Goal: Book appointment/travel/reservation

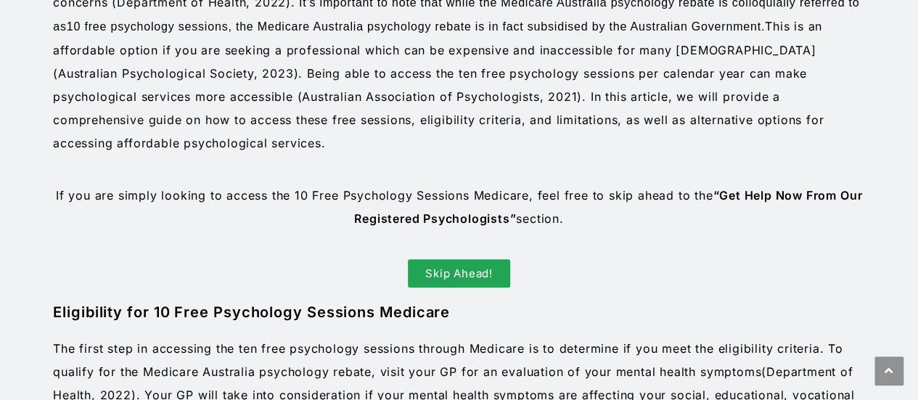
scroll to position [701, 0]
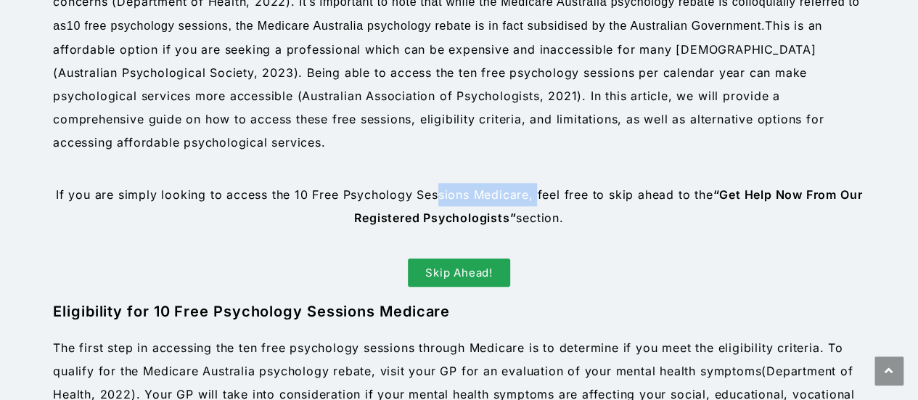
drag, startPoint x: 432, startPoint y: 196, endPoint x: 586, endPoint y: 189, distance: 154.0
click at [576, 188] on p "If you are simply looking to access the 10 Free Psychology Sessions Medicare, f…" at bounding box center [459, 206] width 812 height 46
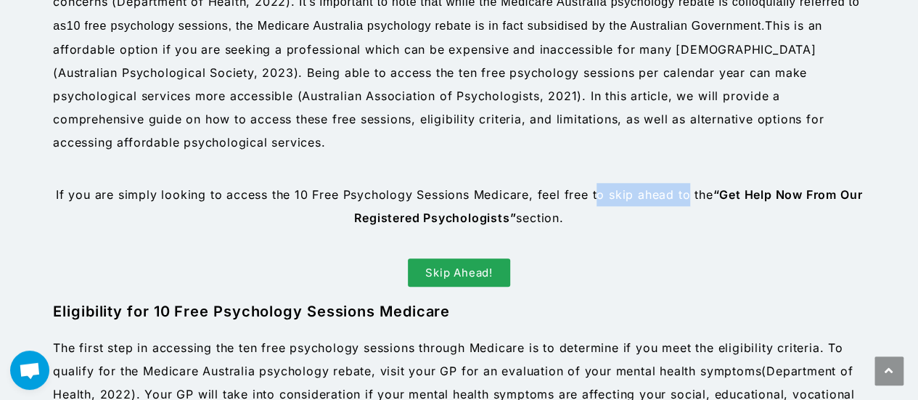
drag, startPoint x: 592, startPoint y: 189, endPoint x: 688, endPoint y: 197, distance: 96.2
click at [687, 197] on p "If you are simply looking to access the 10 Free Psychology Sessions Medicare, f…" at bounding box center [459, 206] width 812 height 46
click at [467, 267] on span "Skip Ahead!" at bounding box center [459, 272] width 68 height 11
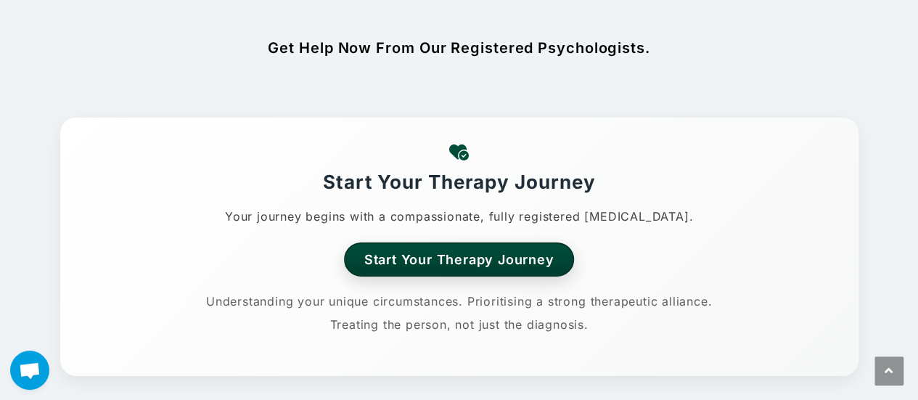
scroll to position [2394, 0]
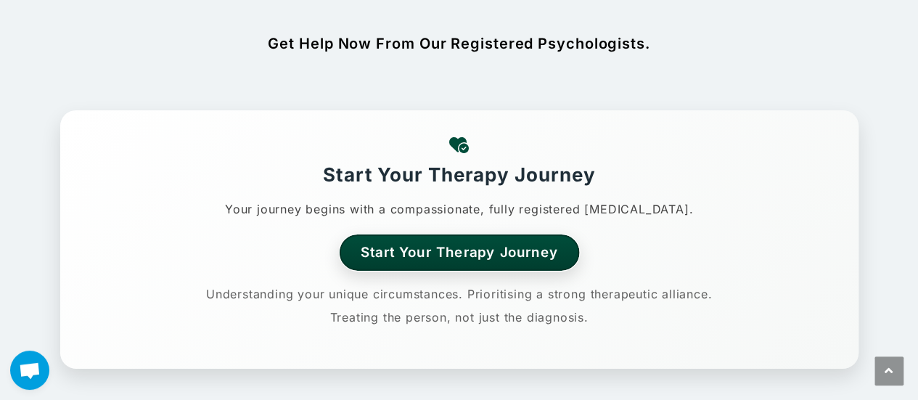
click at [433, 234] on link "Start Your Therapy Journey" at bounding box center [459, 252] width 240 height 36
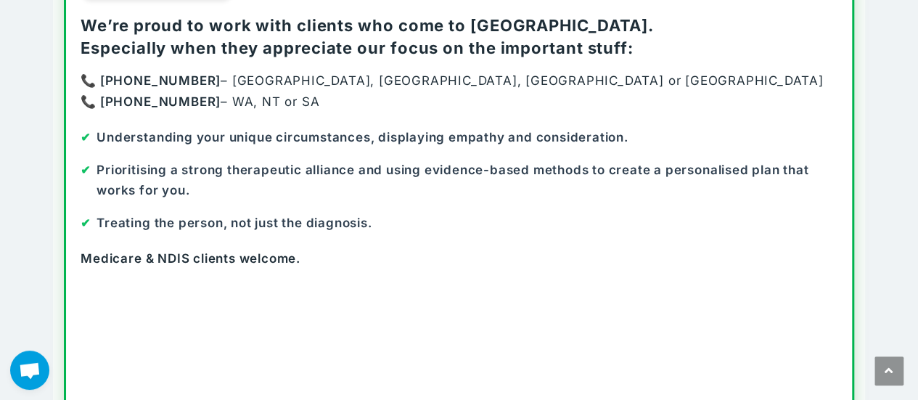
scroll to position [222, 0]
click at [594, 217] on li "Treating the person, not just the diagnosis." at bounding box center [459, 223] width 757 height 21
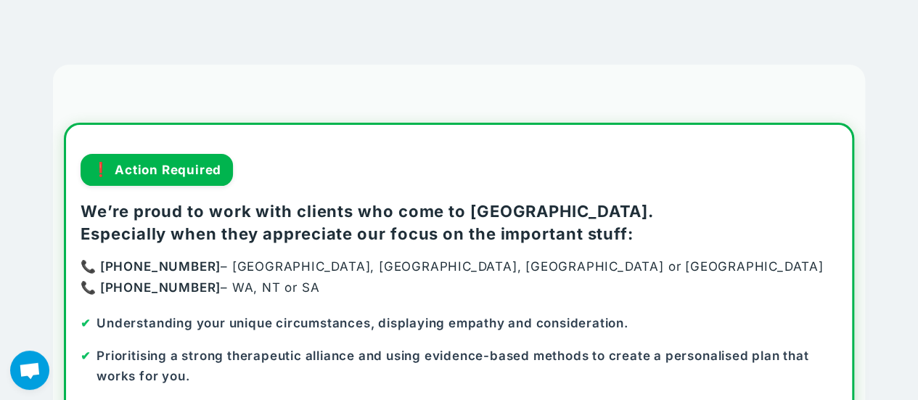
scroll to position [0, 0]
